Goal: Use online tool/utility: Utilize a website feature to perform a specific function

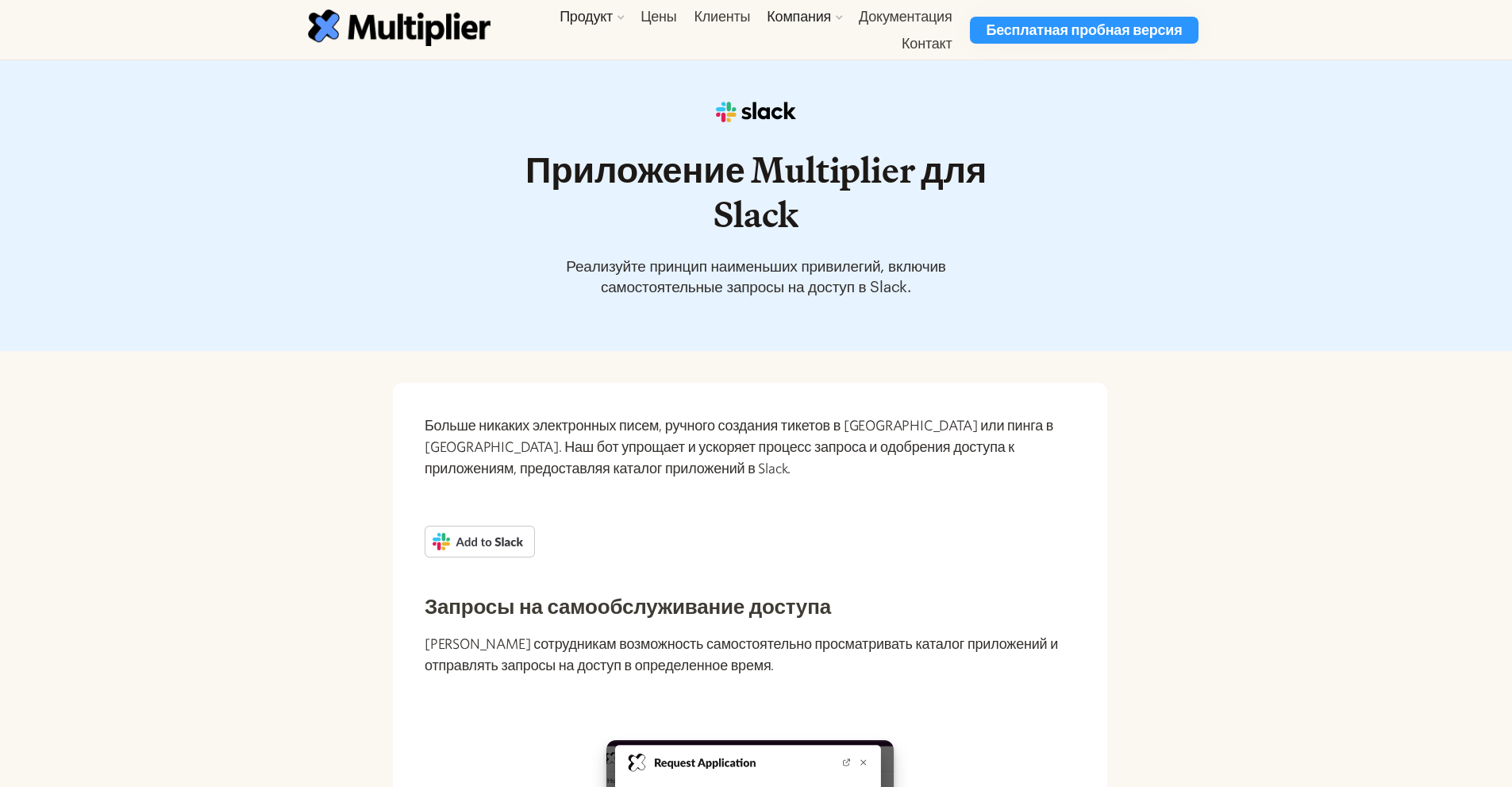
drag, startPoint x: 1313, startPoint y: 247, endPoint x: 1372, endPoint y: 37, distance: 218.1
click at [1323, 210] on div "Приложение Multiplier для Slack Реализуйте принцип наименьших привилегий, включ…" at bounding box center [756, 205] width 1512 height 291
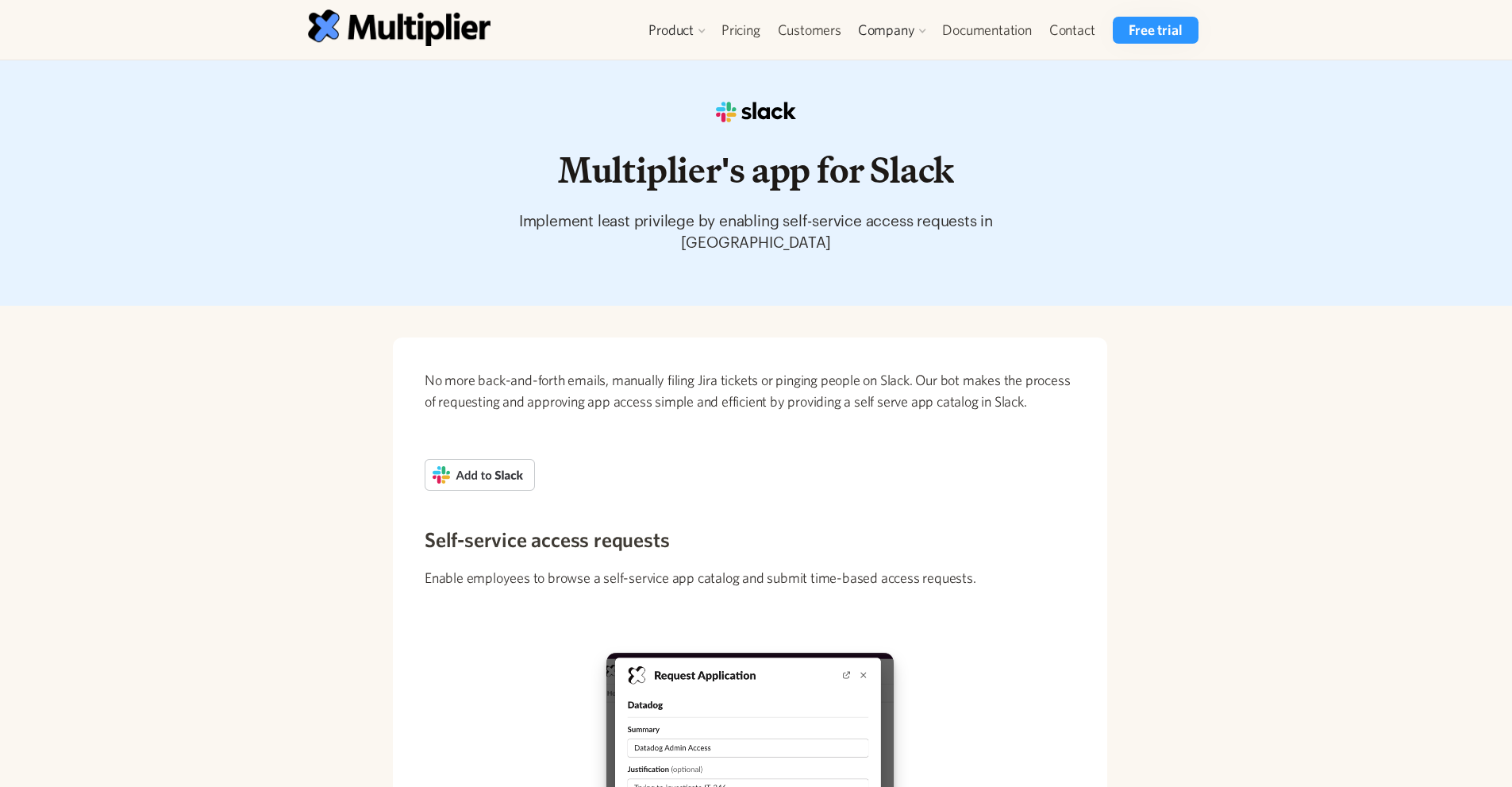
click at [1303, 288] on div "Multiplier's app for Slack Implement least privilege by enabling self-service a…" at bounding box center [756, 182] width 1512 height 246
click at [487, 471] on img at bounding box center [480, 475] width 110 height 32
